Goal: Transaction & Acquisition: Purchase product/service

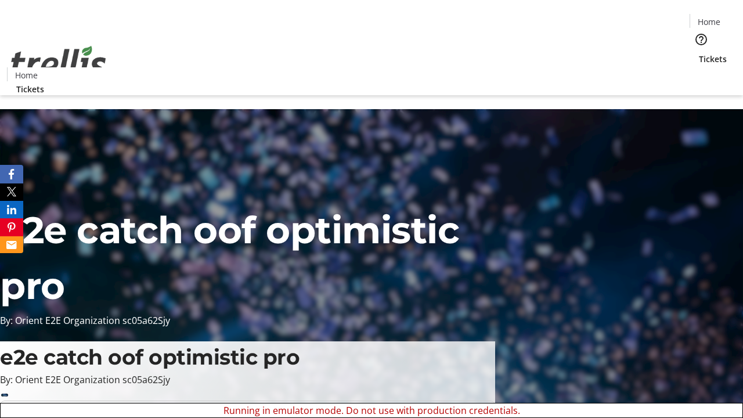
click at [710, 17] on span "Sign Up" at bounding box center [715, 16] width 34 height 14
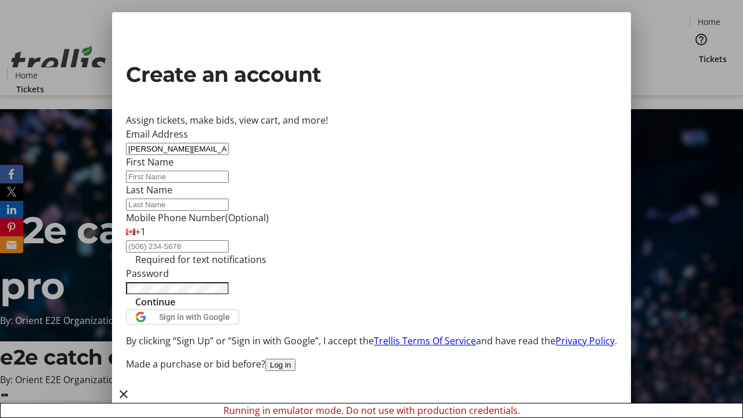
type input "[PERSON_NAME][EMAIL_ADDRESS][DOMAIN_NAME]"
type input "[PERSON_NAME]"
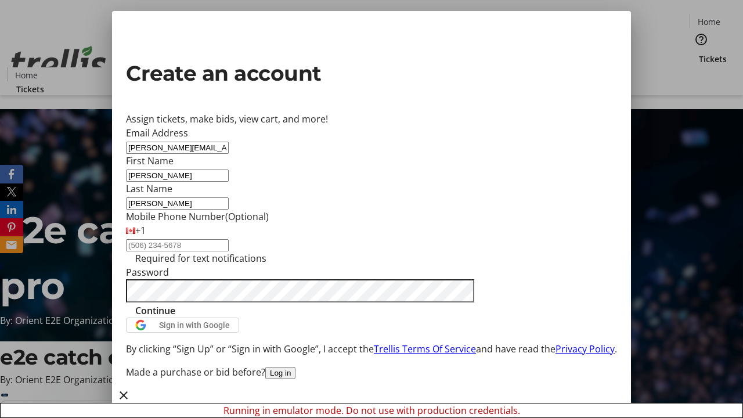
click at [175, 318] on span "Continue" at bounding box center [155, 311] width 40 height 14
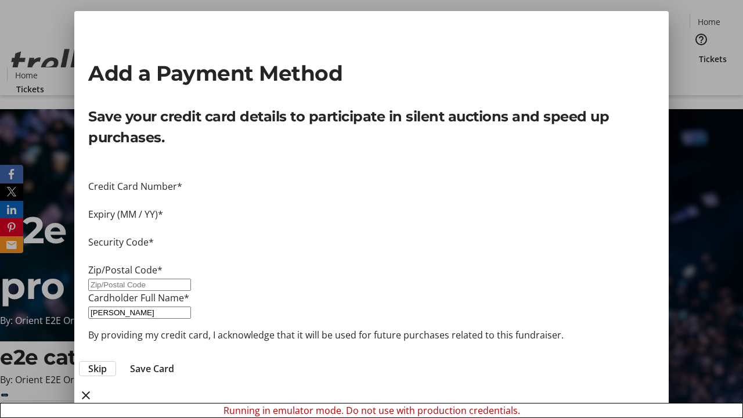
click at [107, 362] on span "Skip" at bounding box center [97, 369] width 19 height 14
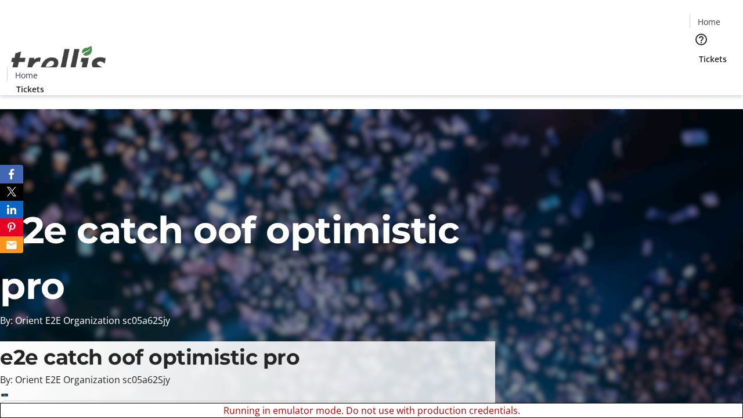
click at [699, 53] on span "Tickets" at bounding box center [713, 59] width 28 height 12
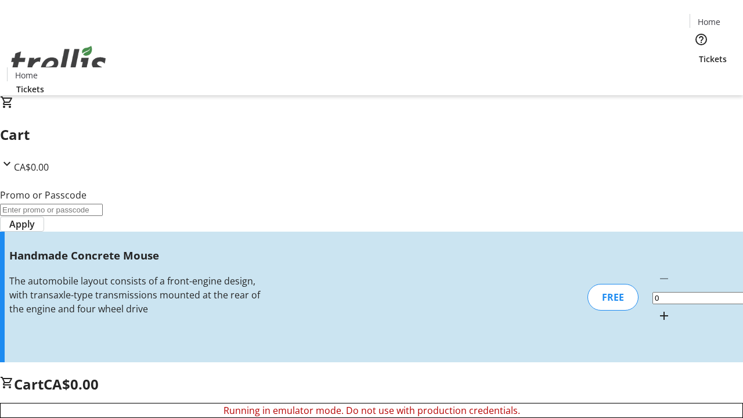
click at [657, 309] on mat-icon "Increment by one" at bounding box center [664, 316] width 14 height 14
type input "1"
